Goal: Transaction & Acquisition: Purchase product/service

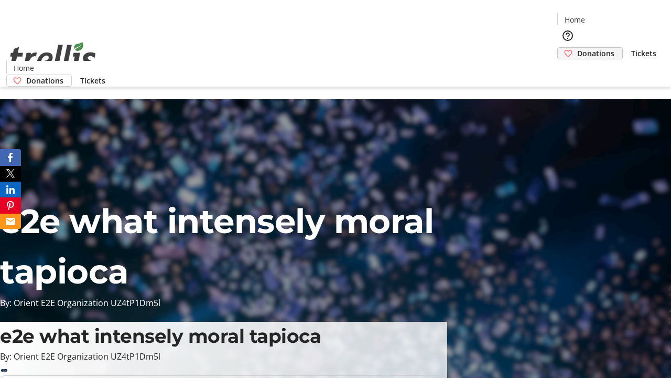
click at [578, 48] on span "Donations" at bounding box center [596, 53] width 37 height 11
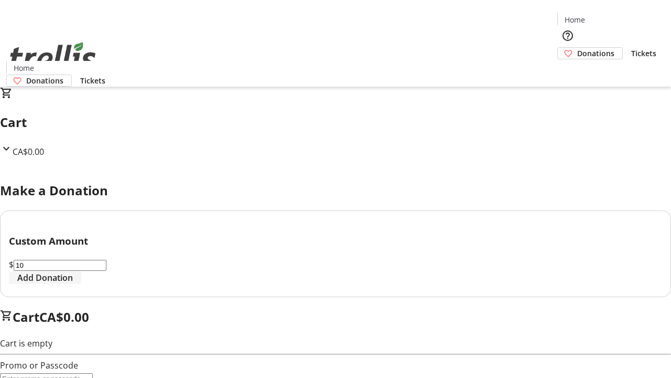
click at [73, 284] on span "Add Donation" at bounding box center [45, 277] width 56 height 13
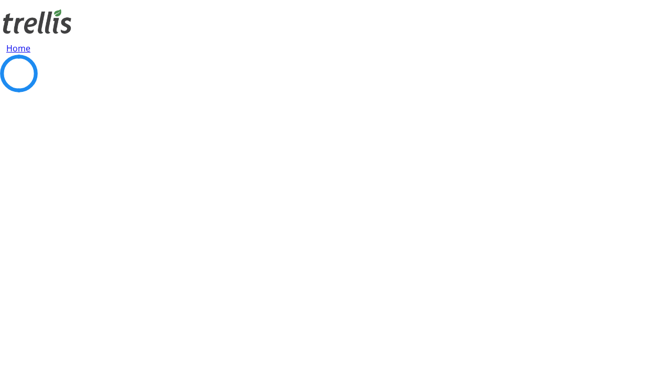
select select "CA"
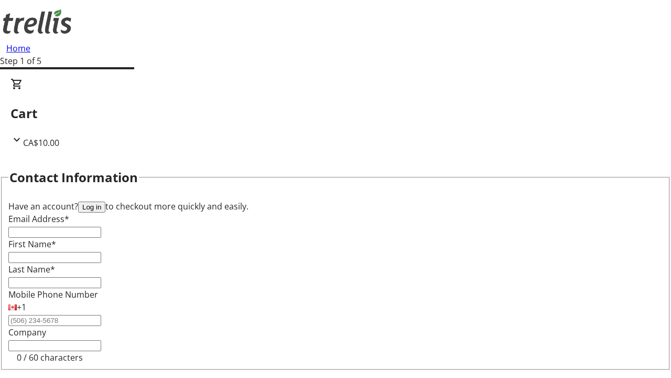
click at [105, 201] on button "Log in" at bounding box center [91, 206] width 27 height 11
